Goal: Information Seeking & Learning: Learn about a topic

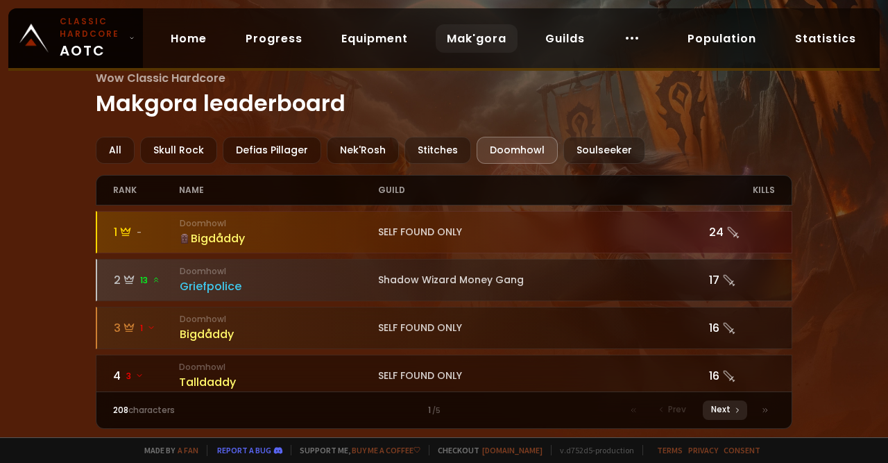
click at [733, 413] on div "Next" at bounding box center [725, 409] width 44 height 19
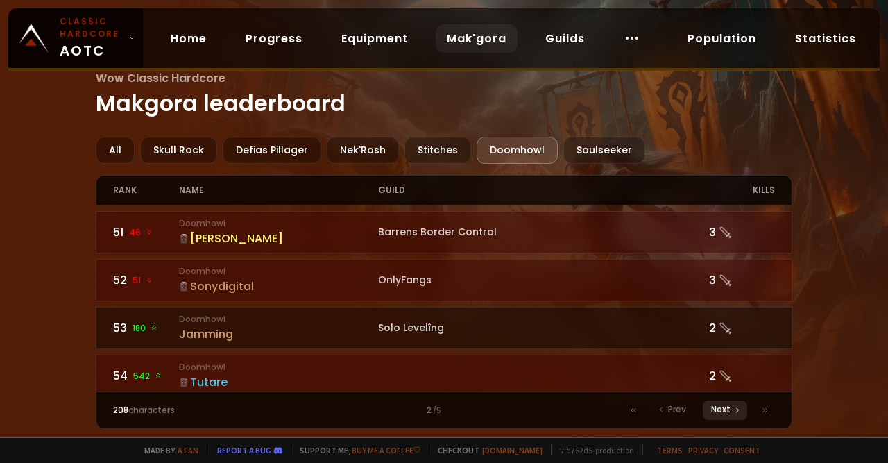
click at [733, 413] on div "Next" at bounding box center [725, 409] width 44 height 19
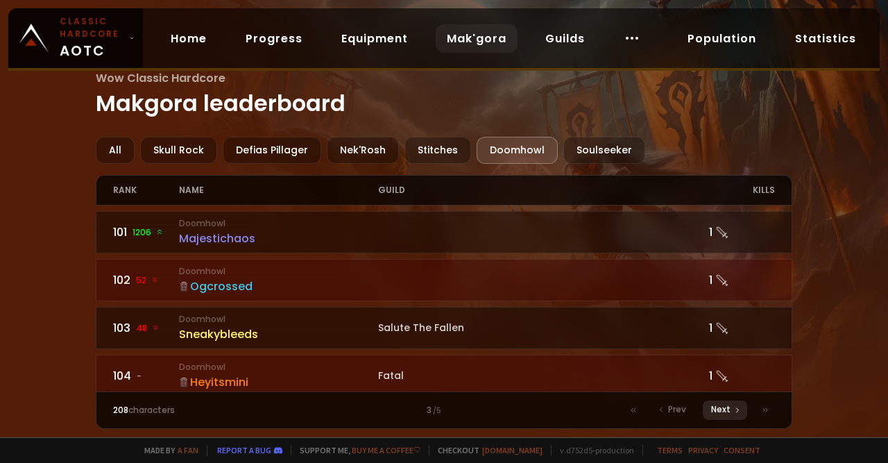
click at [733, 413] on div "Next" at bounding box center [725, 409] width 44 height 19
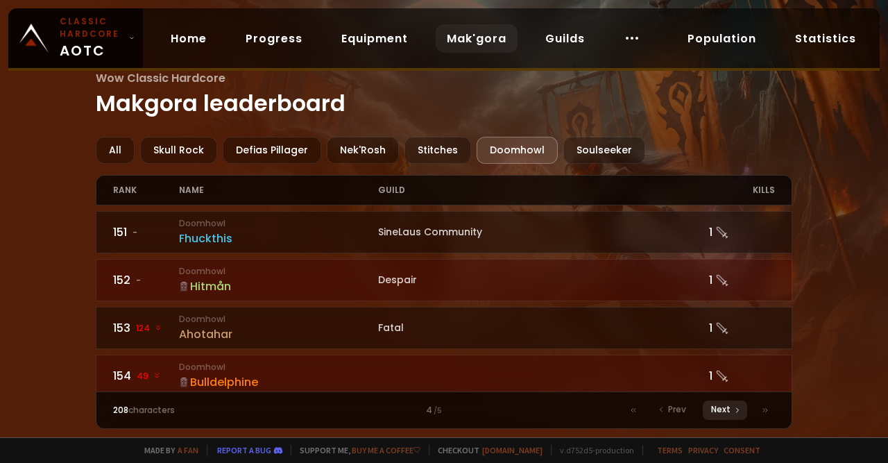
click at [733, 413] on div "Next" at bounding box center [725, 409] width 44 height 19
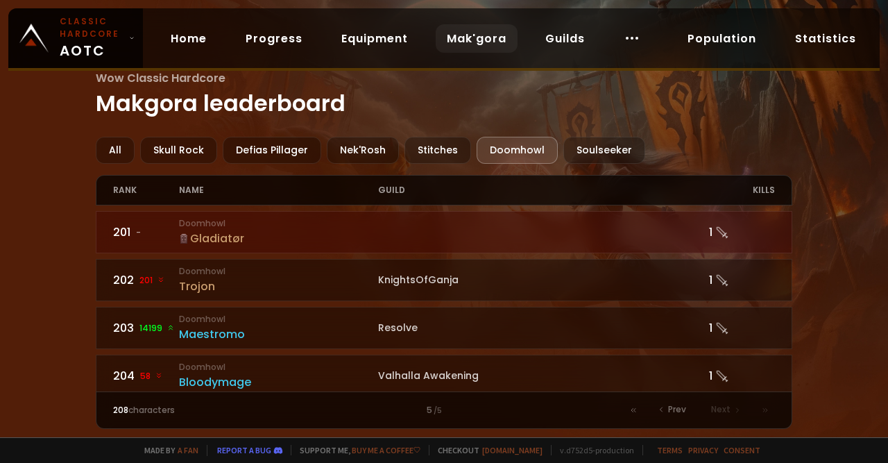
click at [733, 413] on div "Next" at bounding box center [725, 409] width 44 height 19
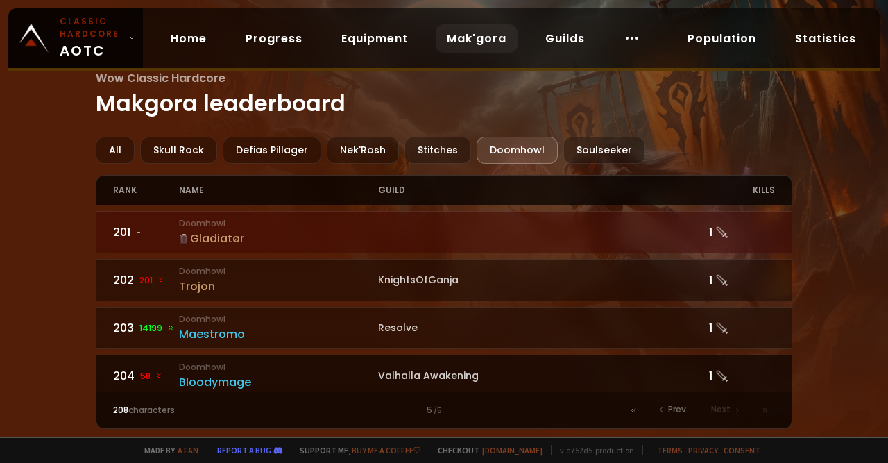
scroll to position [191, 0]
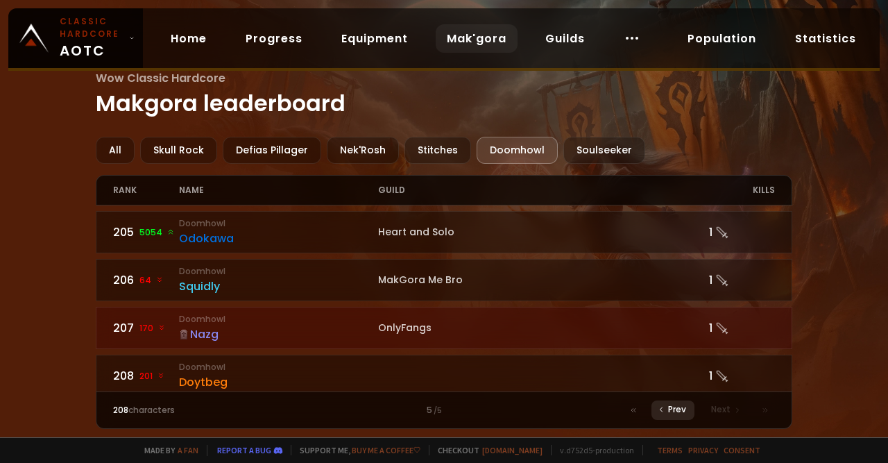
click at [663, 411] on icon at bounding box center [661, 409] width 8 height 8
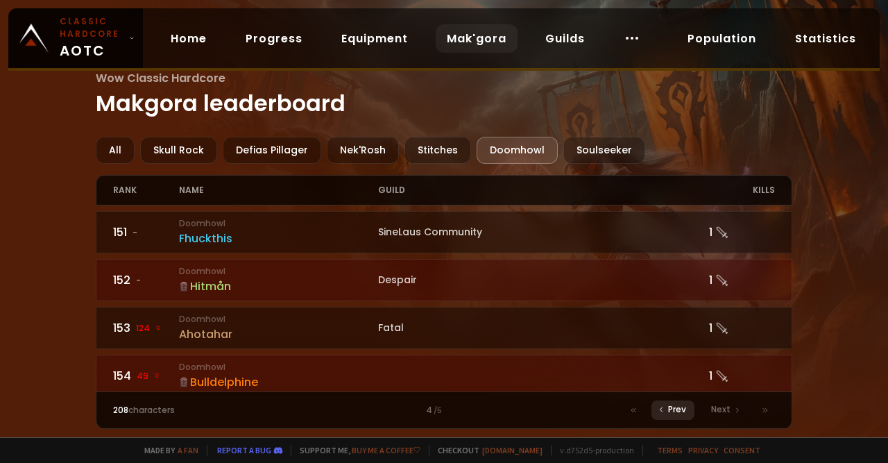
click at [663, 411] on icon at bounding box center [661, 409] width 8 height 8
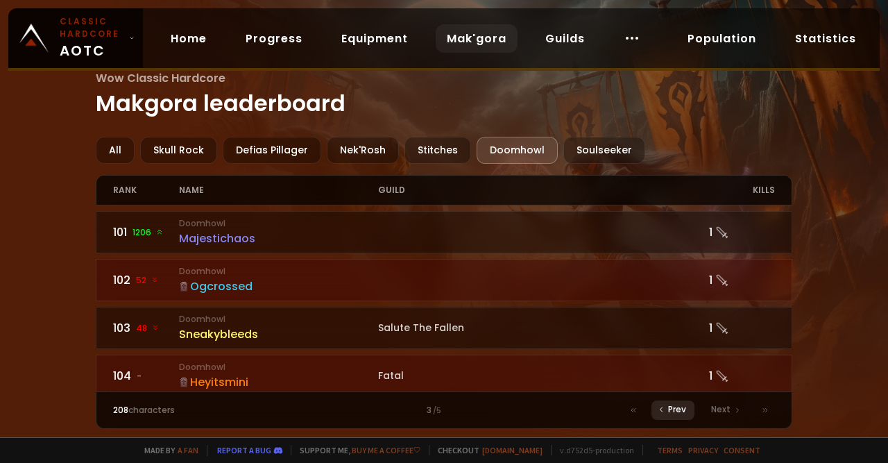
click at [663, 411] on icon at bounding box center [661, 409] width 8 height 8
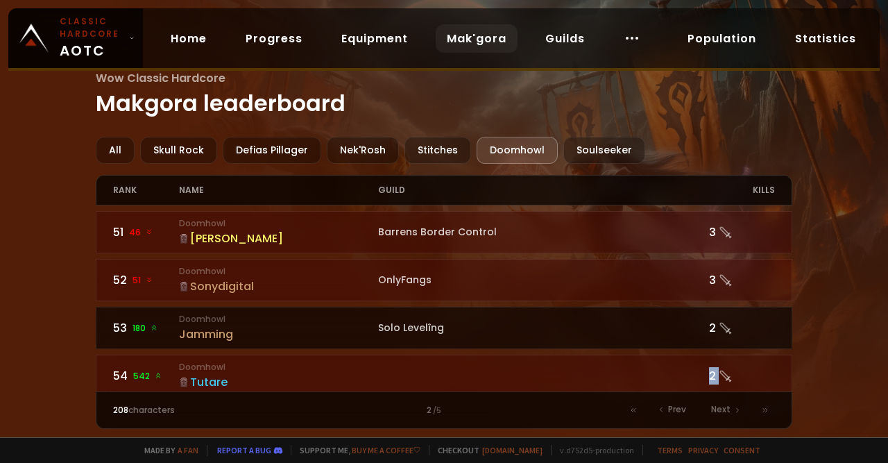
drag, startPoint x: 663, startPoint y: 411, endPoint x: 673, endPoint y: 342, distance: 70.1
click at [673, 342] on div "All Skull Rock Defias Pillager Nek'Rosh Stitches Doomhowl Soulseeker rank name …" at bounding box center [444, 283] width 697 height 292
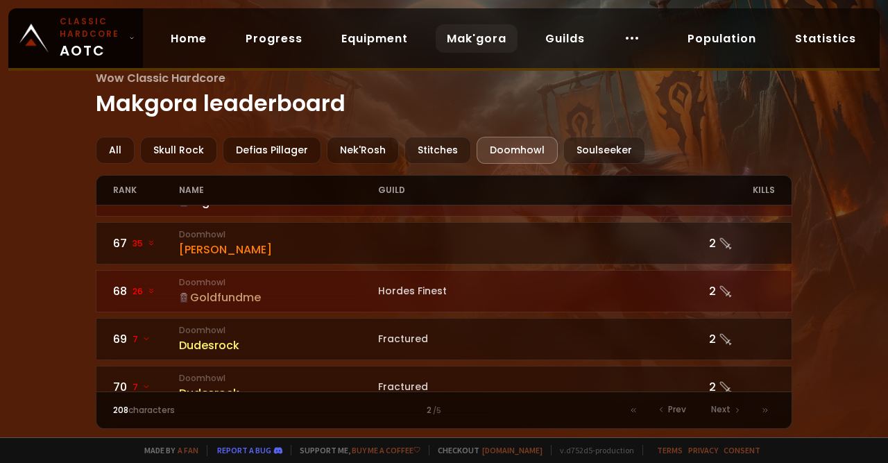
scroll to position [627, 0]
